Goal: Task Accomplishment & Management: Manage account settings

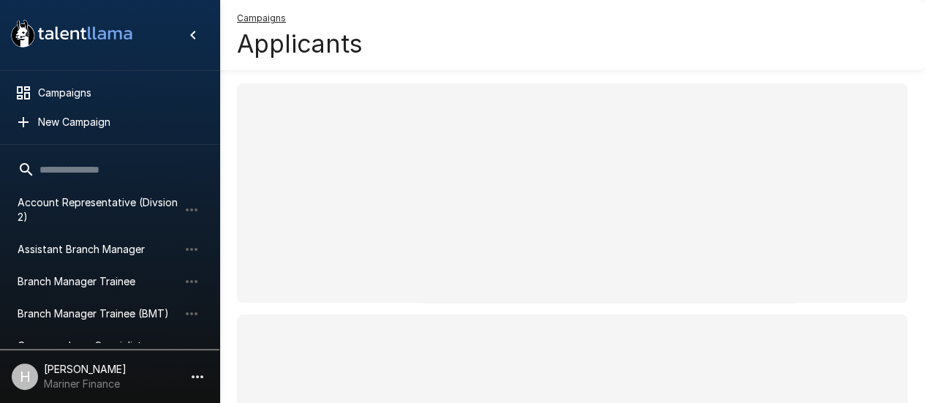
scroll to position [74, 0]
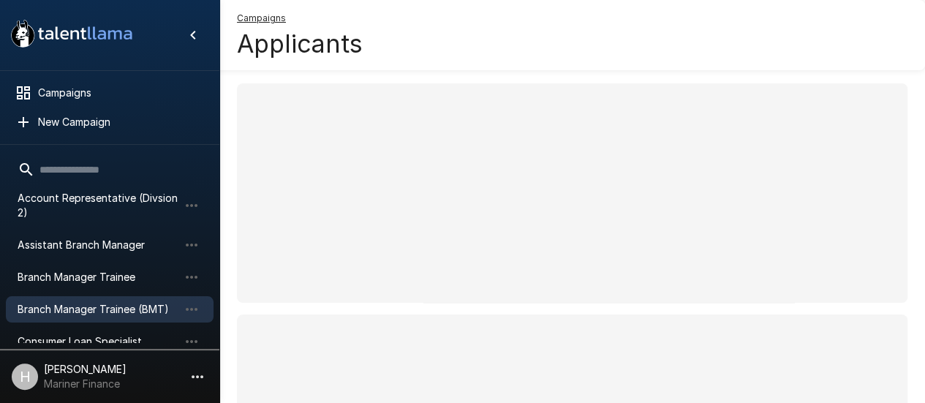
click at [57, 313] on span "Branch Manager Trainee (BMT)" at bounding box center [98, 309] width 161 height 15
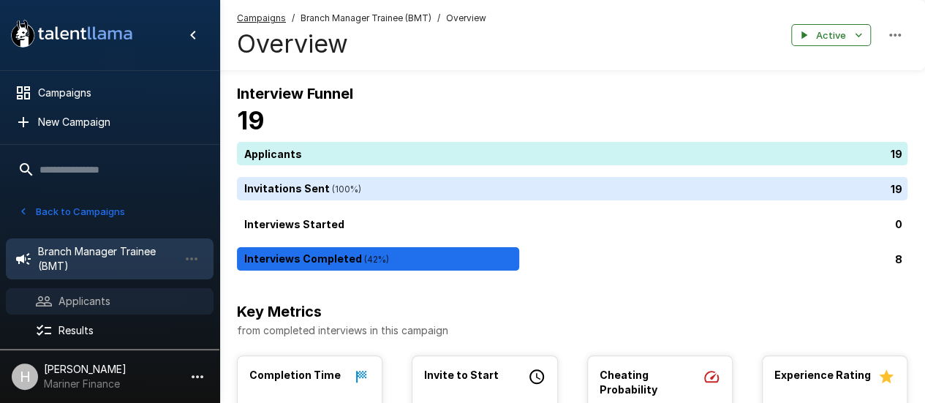
click at [95, 299] on span "Applicants" at bounding box center [130, 301] width 143 height 15
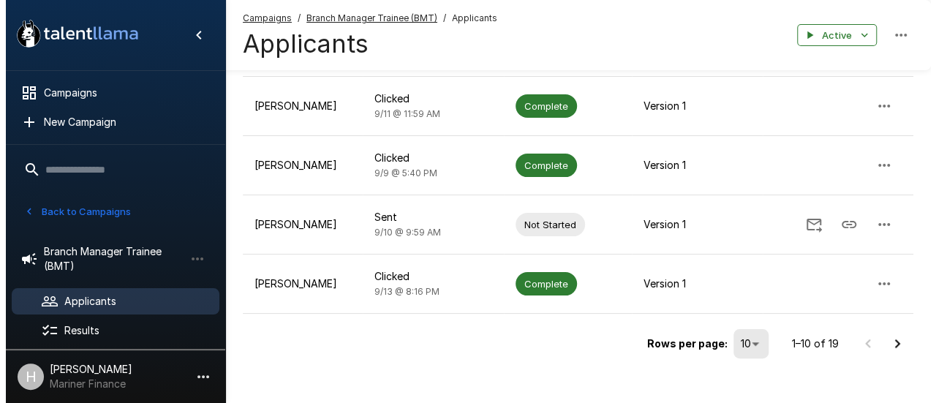
scroll to position [524, 0]
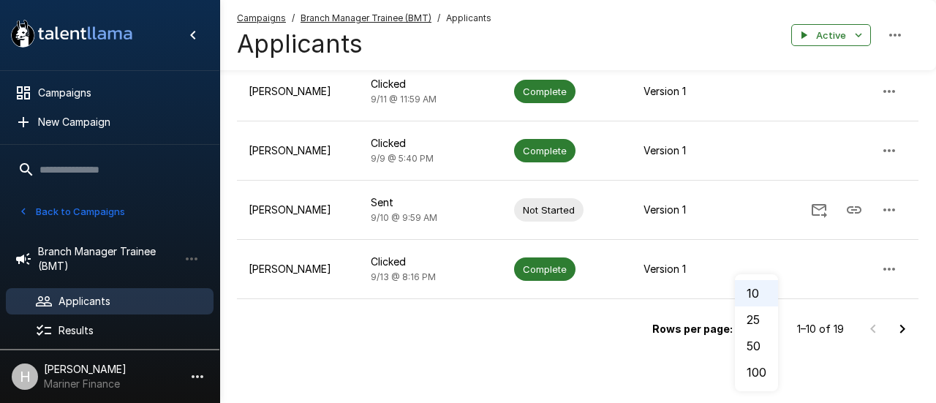
click at [752, 320] on li "25" at bounding box center [756, 319] width 43 height 26
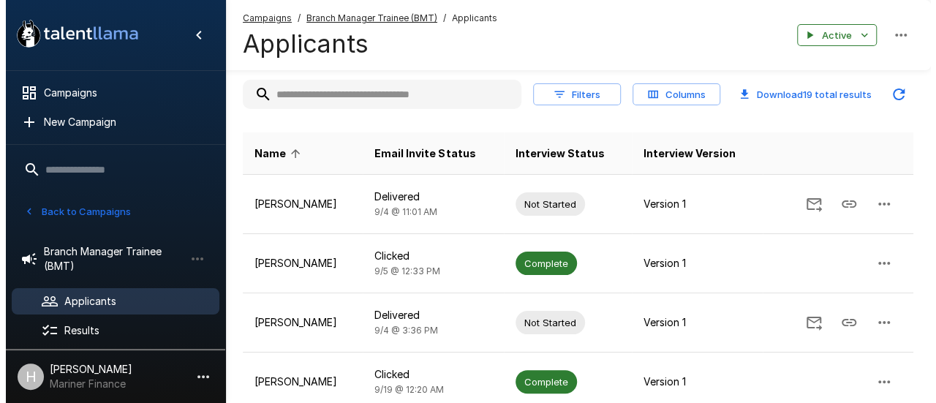
scroll to position [0, 0]
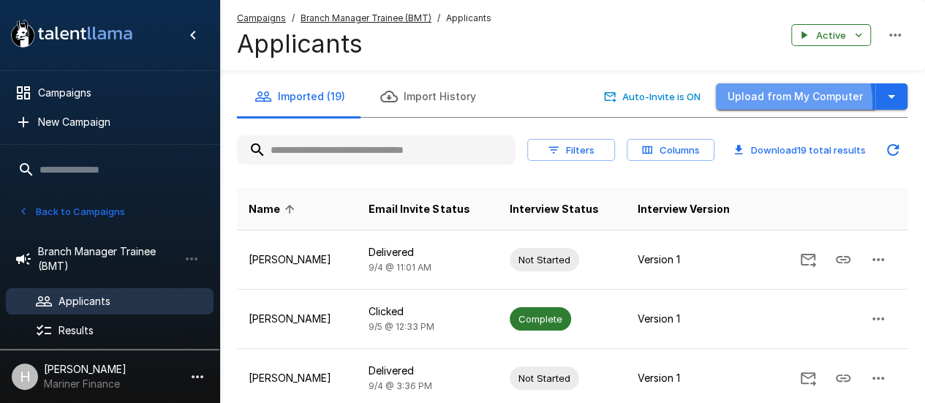
click at [753, 105] on button "Upload from My Computer" at bounding box center [795, 96] width 159 height 27
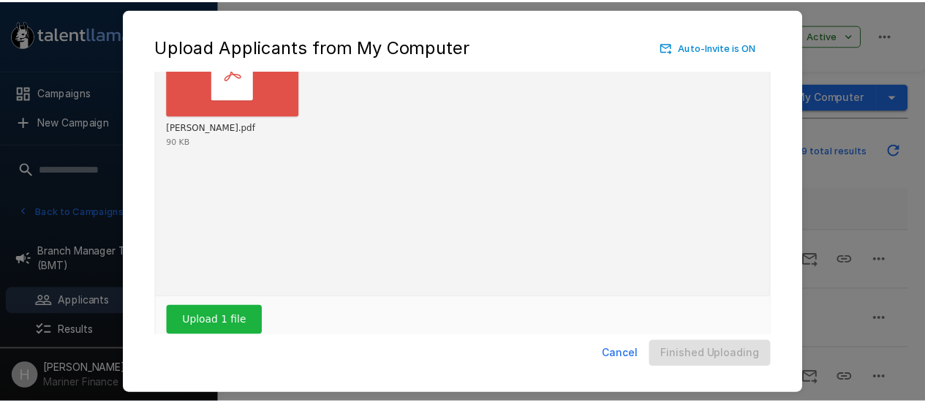
scroll to position [92, 0]
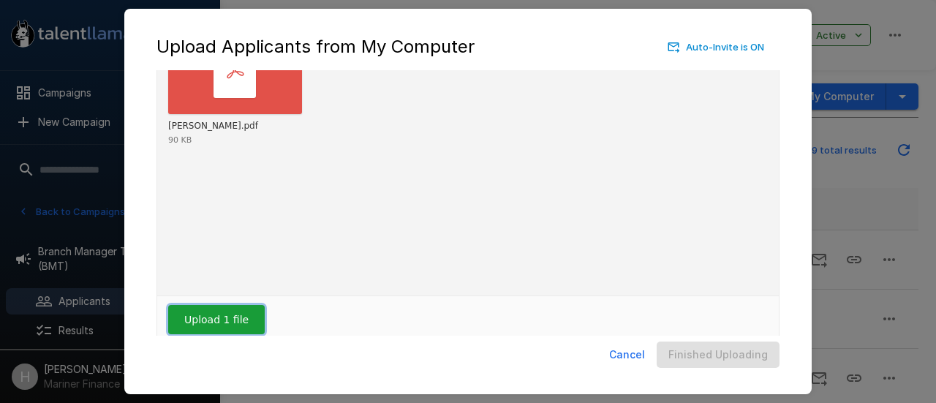
click at [213, 312] on button "Upload 1 file" at bounding box center [216, 319] width 97 height 29
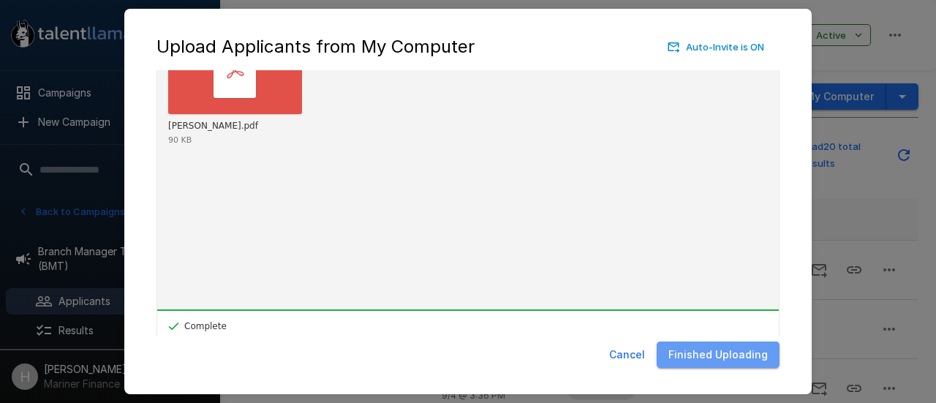
click at [739, 361] on button "Finished Uploading" at bounding box center [718, 355] width 123 height 27
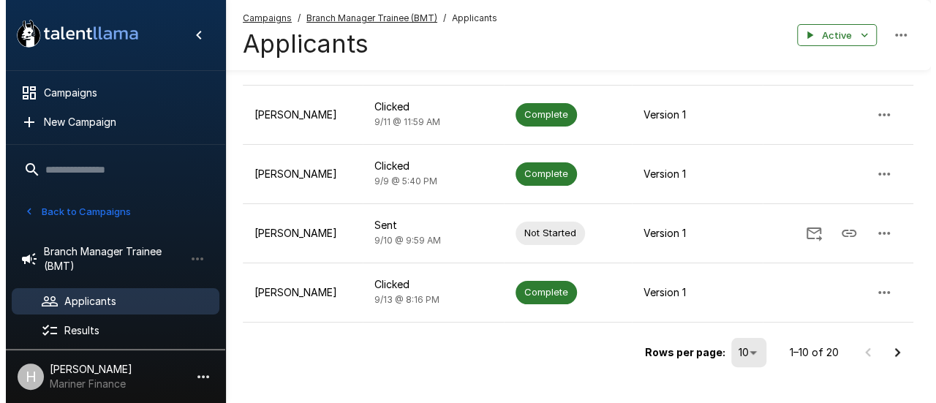
scroll to position [524, 0]
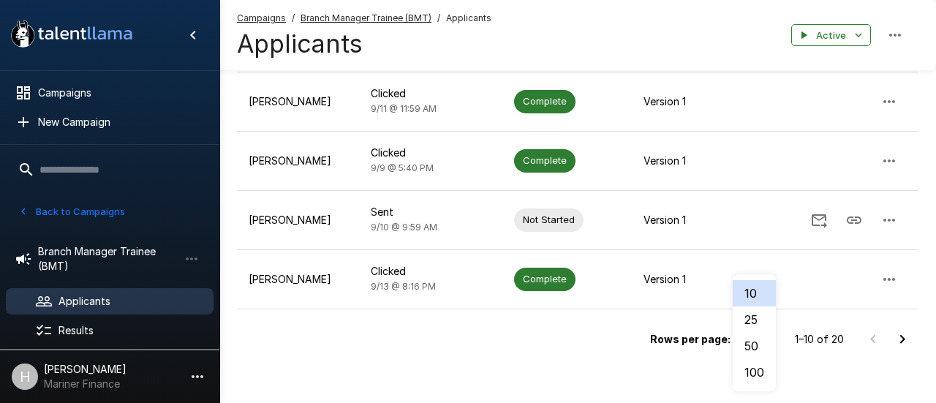
click at [752, 325] on li "25" at bounding box center [754, 319] width 43 height 26
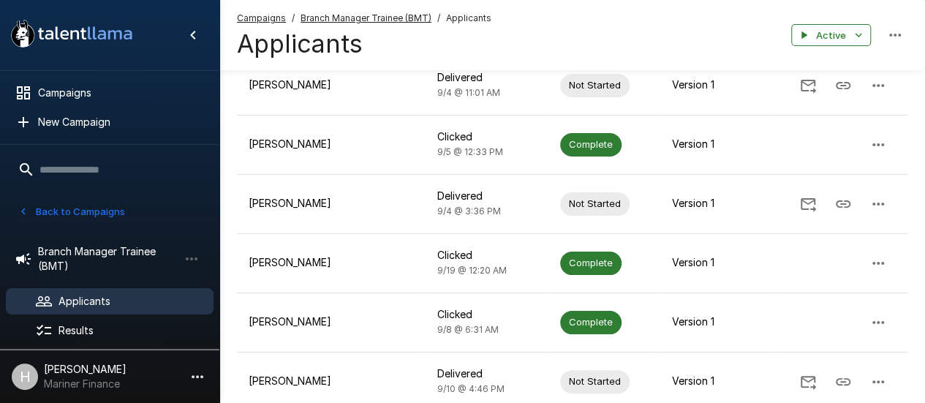
scroll to position [195, 0]
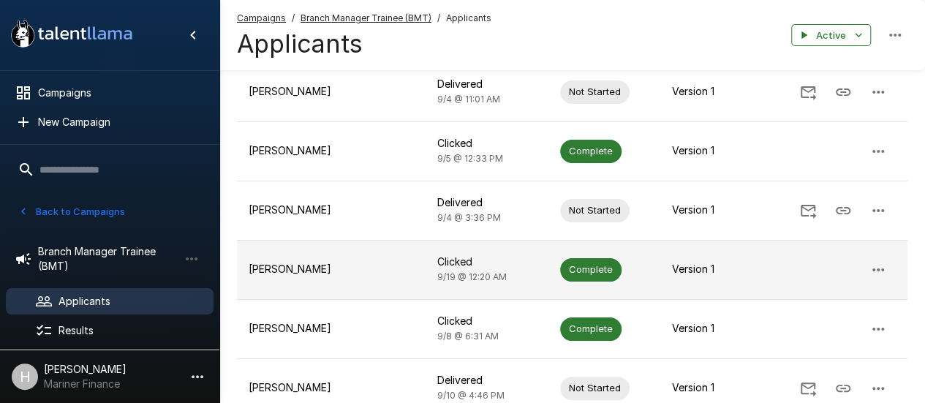
click at [306, 240] on td "Czar V Alexander" at bounding box center [331, 269] width 189 height 59
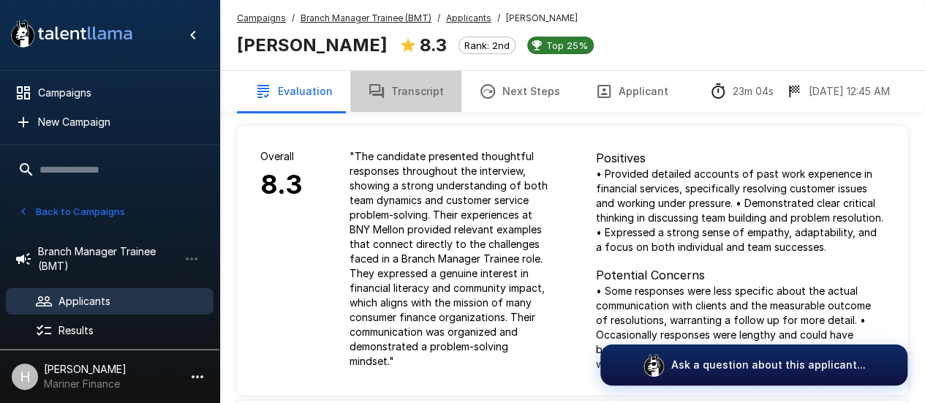
click at [406, 88] on button "Transcript" at bounding box center [405, 91] width 111 height 41
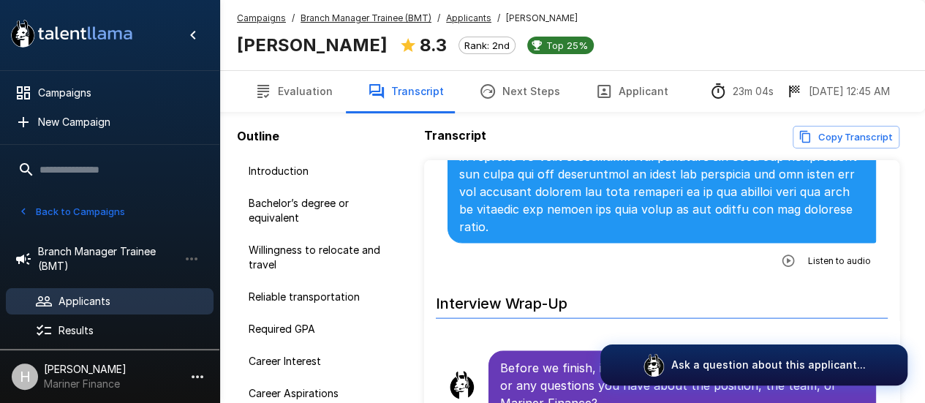
scroll to position [4296, 0]
